Goal: Information Seeking & Learning: Learn about a topic

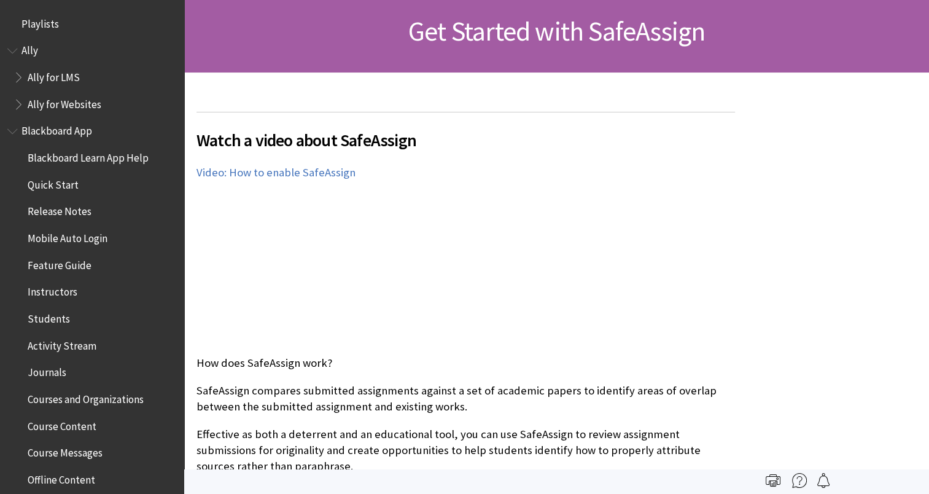
scroll to position [1429, 0]
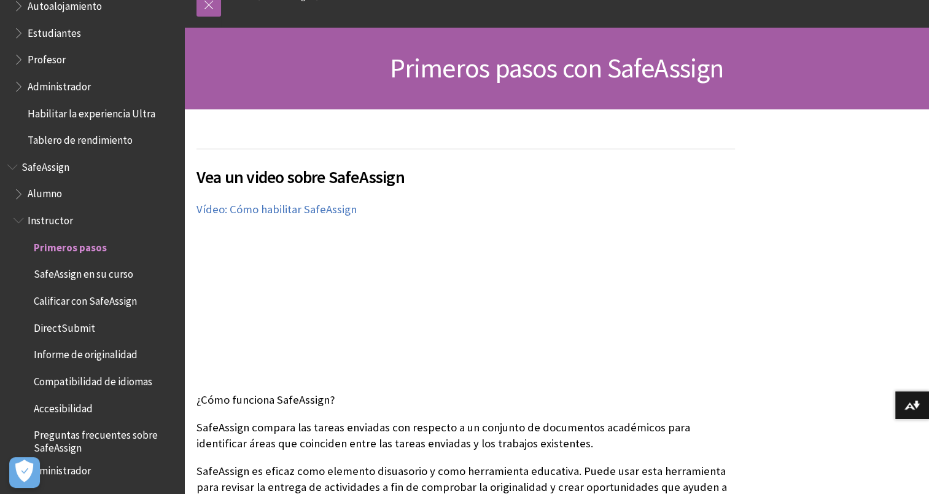
scroll to position [85, 0]
drag, startPoint x: 365, startPoint y: 275, endPoint x: 536, endPoint y: 405, distance: 214.3
click at [536, 405] on p "¿Cómo funciona SafeAssign?" at bounding box center [466, 399] width 539 height 16
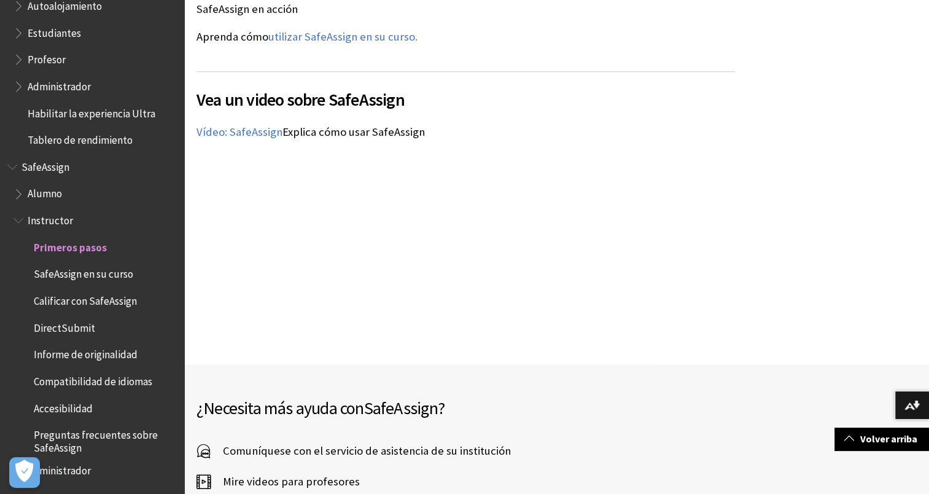
scroll to position [1670, 0]
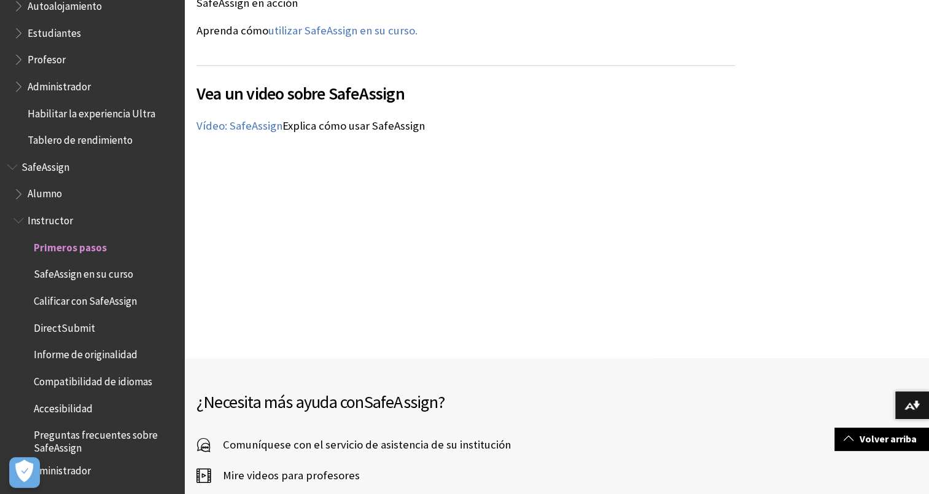
drag, startPoint x: 87, startPoint y: 95, endPoint x: 53, endPoint y: 59, distance: 49.5
click at [53, 59] on span "Profesor" at bounding box center [47, 57] width 38 height 17
click at [57, 35] on span "Estudiantes" at bounding box center [54, 31] width 53 height 17
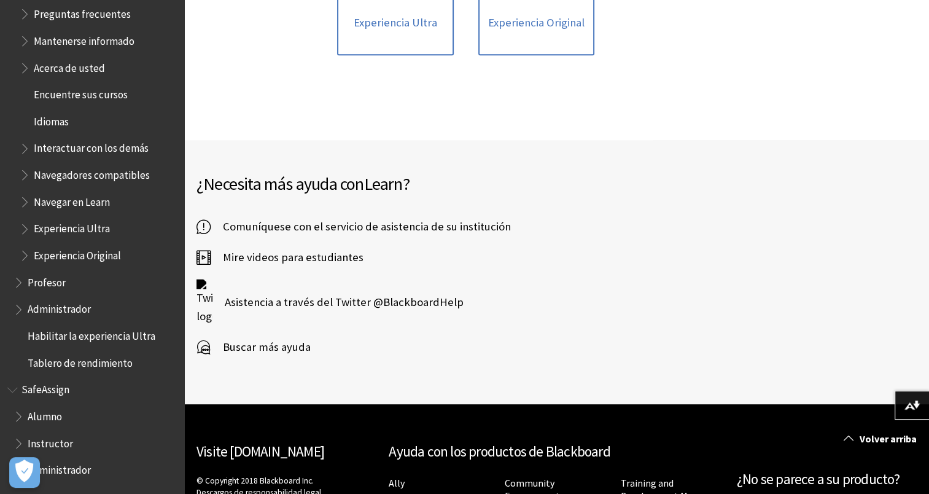
scroll to position [1602, 0]
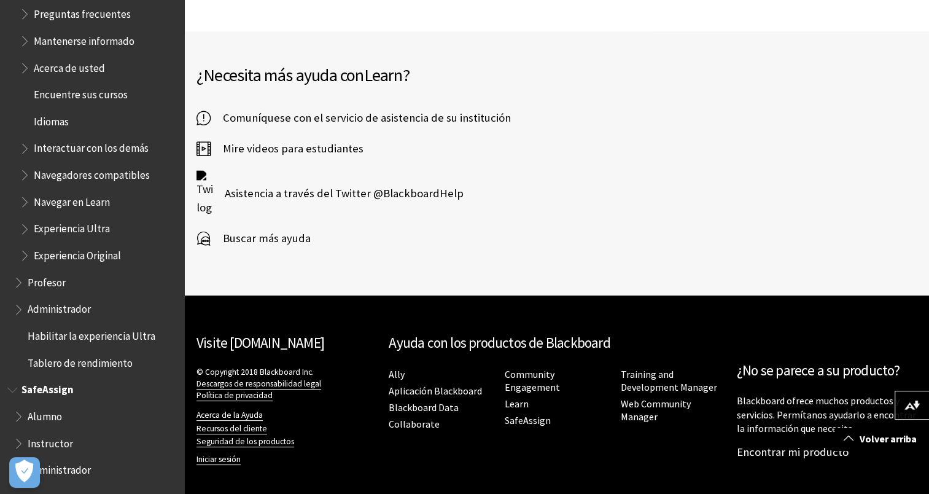
click at [44, 413] on span "Alumno" at bounding box center [45, 414] width 34 height 17
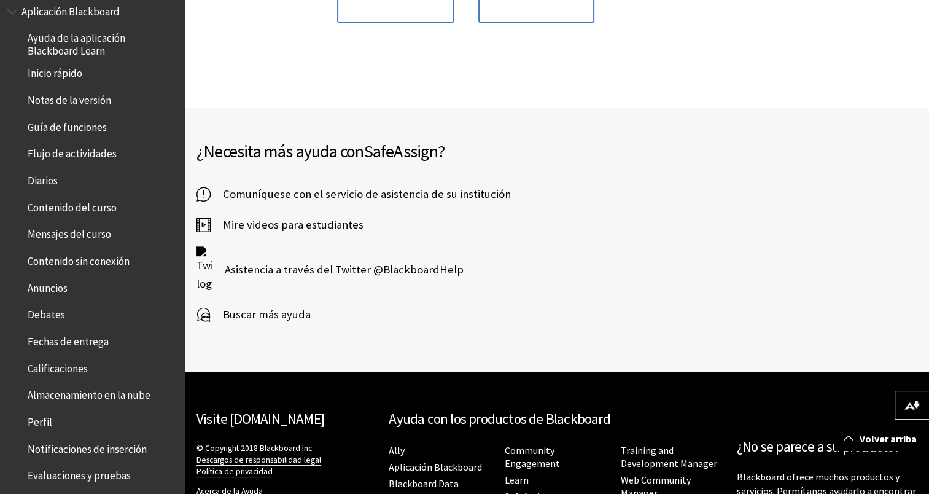
scroll to position [95, 0]
